Goal: Find specific page/section

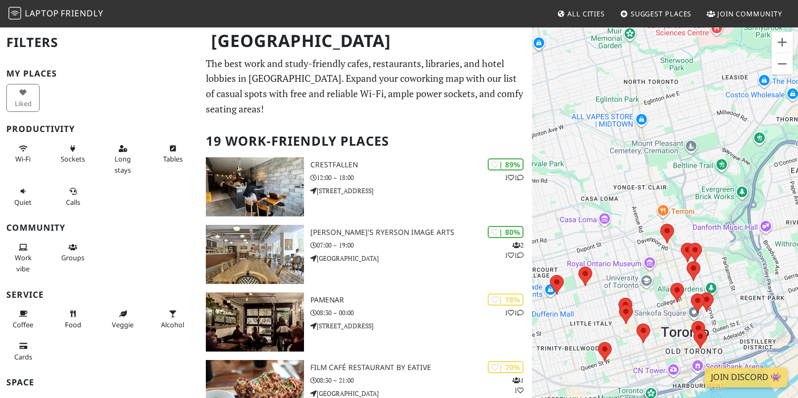
drag, startPoint x: 655, startPoint y: 330, endPoint x: 656, endPoint y: 260, distance: 70.7
click at [656, 260] on div at bounding box center [665, 225] width 266 height 398
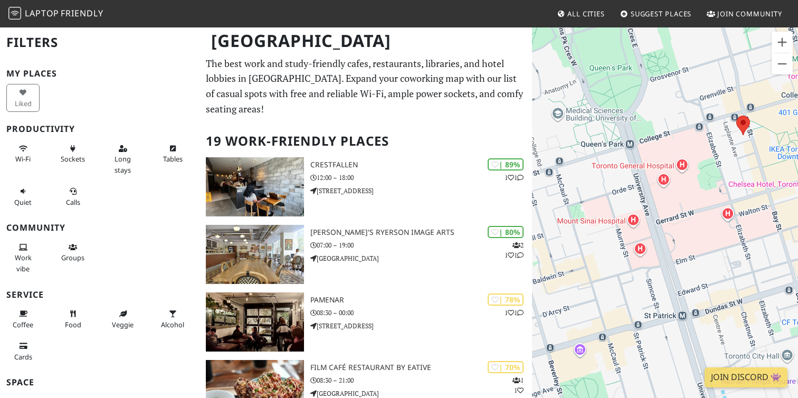
drag, startPoint x: 692, startPoint y: 273, endPoint x: 676, endPoint y: 249, distance: 28.5
click at [676, 249] on div at bounding box center [665, 225] width 266 height 398
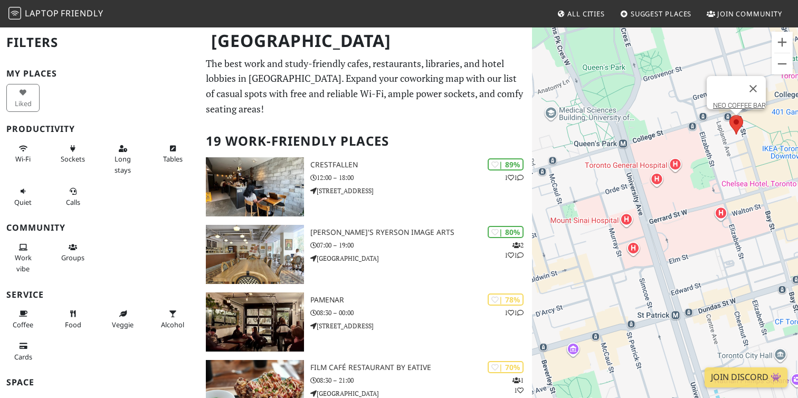
click at [741, 128] on div "NEO COFFEE BAR" at bounding box center [665, 225] width 266 height 398
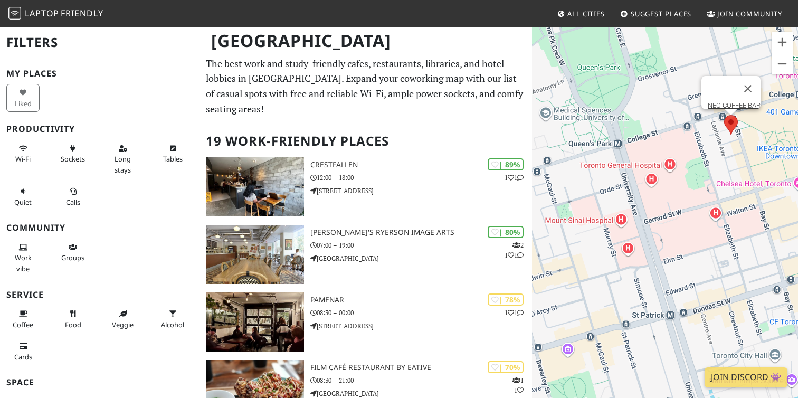
click at [724, 115] on area at bounding box center [724, 115] width 0 height 0
click at [733, 101] on link "NEO COFFEE BAR" at bounding box center [733, 105] width 53 height 8
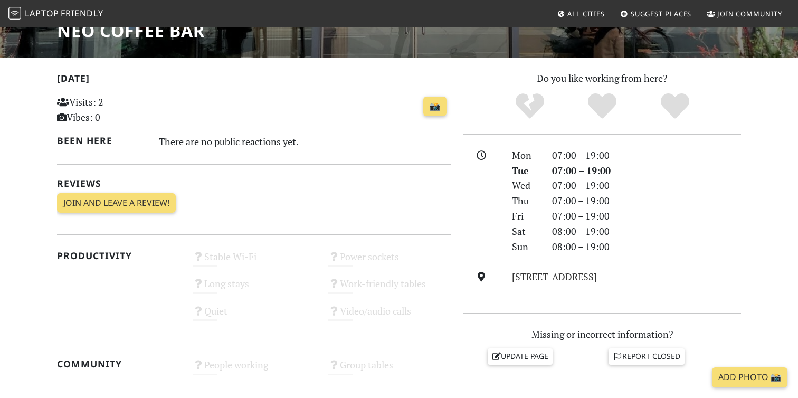
scroll to position [215, 0]
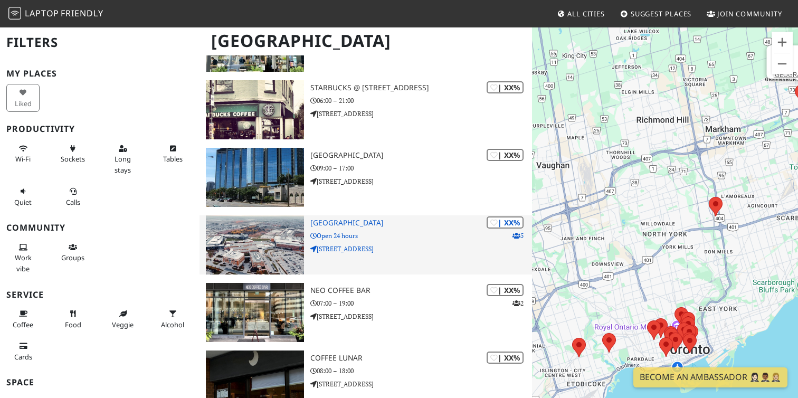
scroll to position [957, 0]
